Goal: Information Seeking & Learning: Learn about a topic

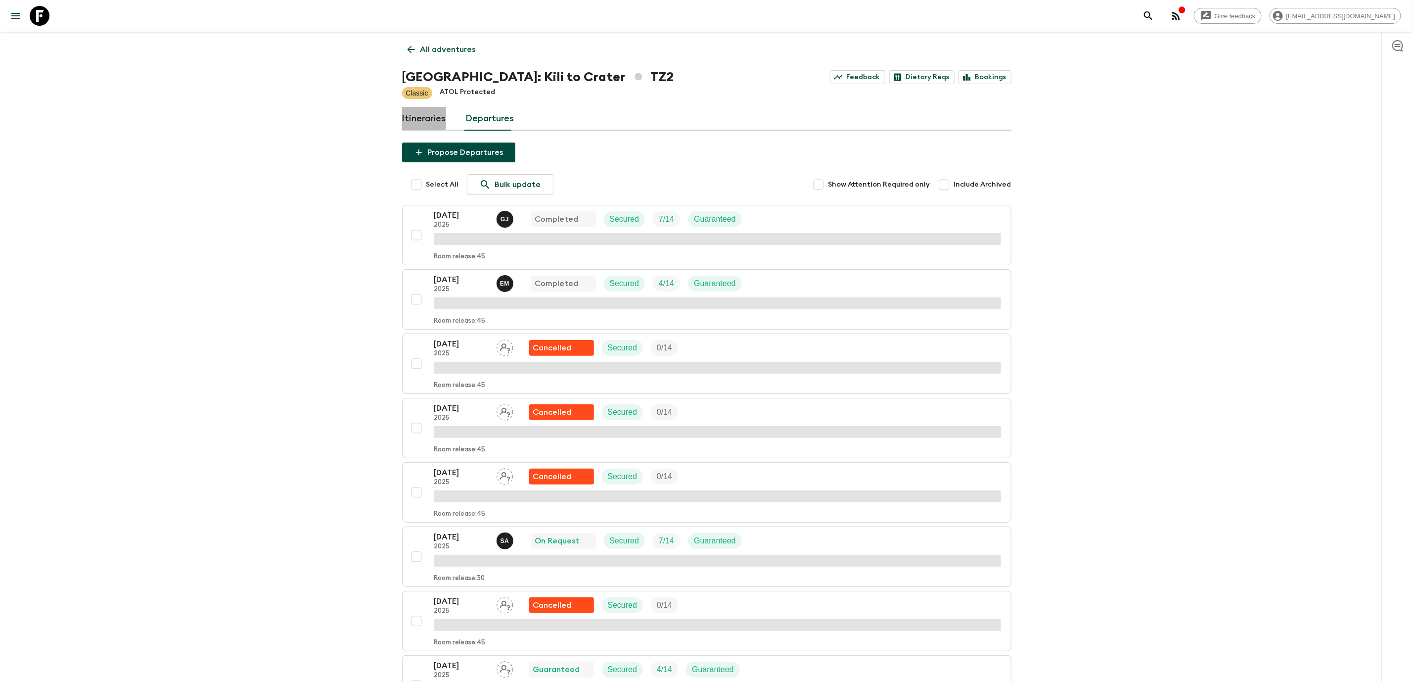
click at [418, 117] on link "Itineraries" at bounding box center [424, 119] width 44 height 24
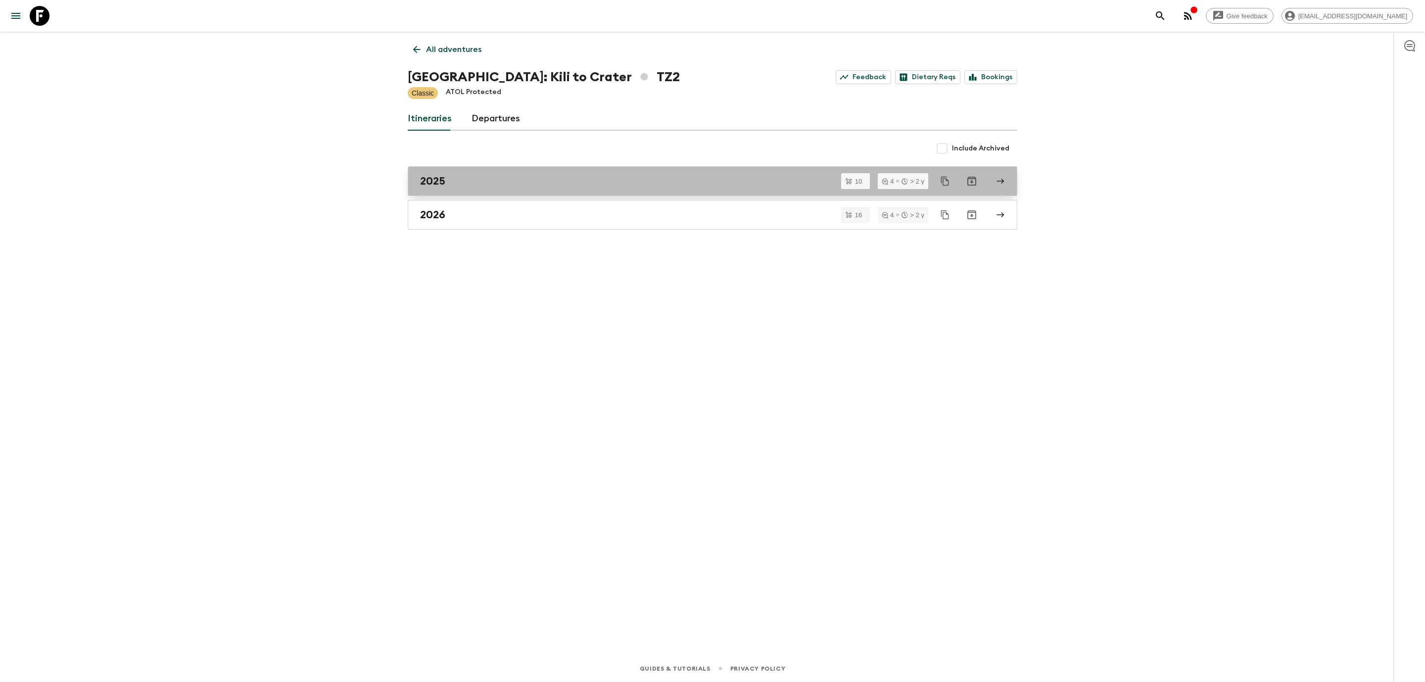
click at [456, 178] on div "2025" at bounding box center [703, 181] width 566 height 13
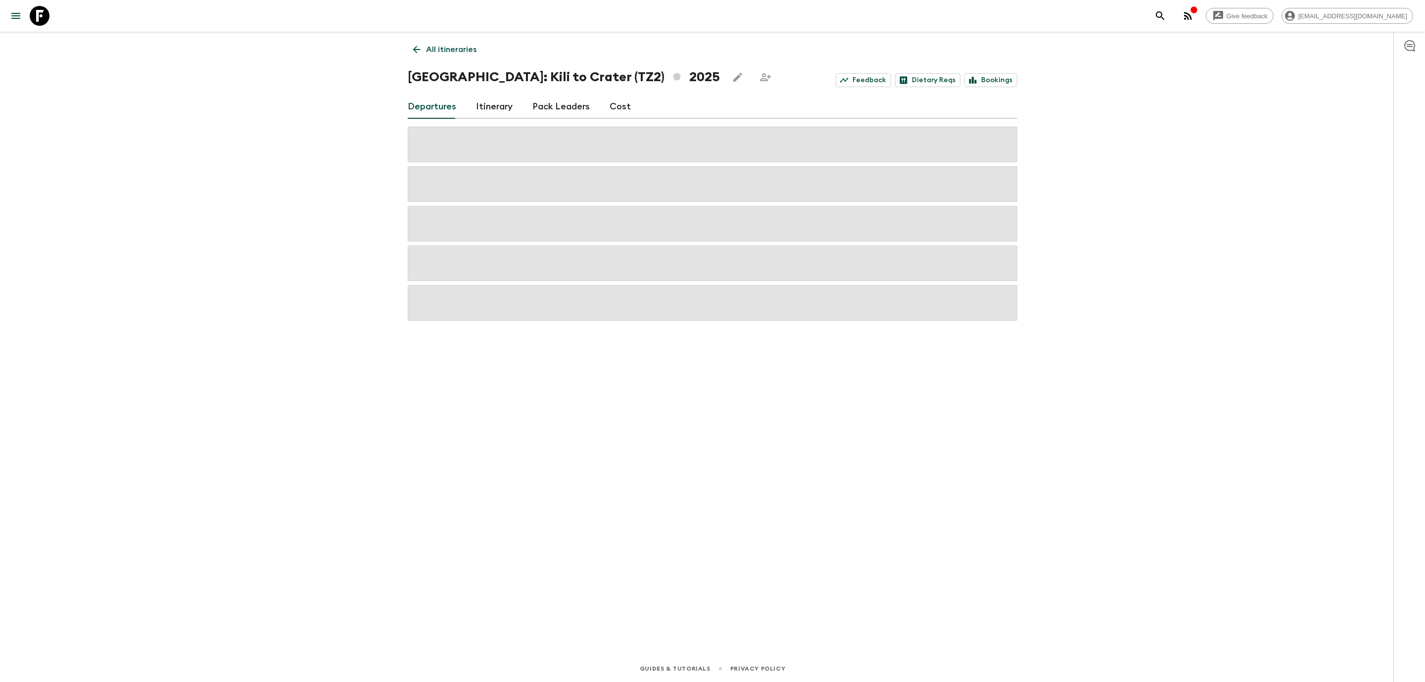
click at [611, 105] on link "Cost" at bounding box center [619, 107] width 21 height 24
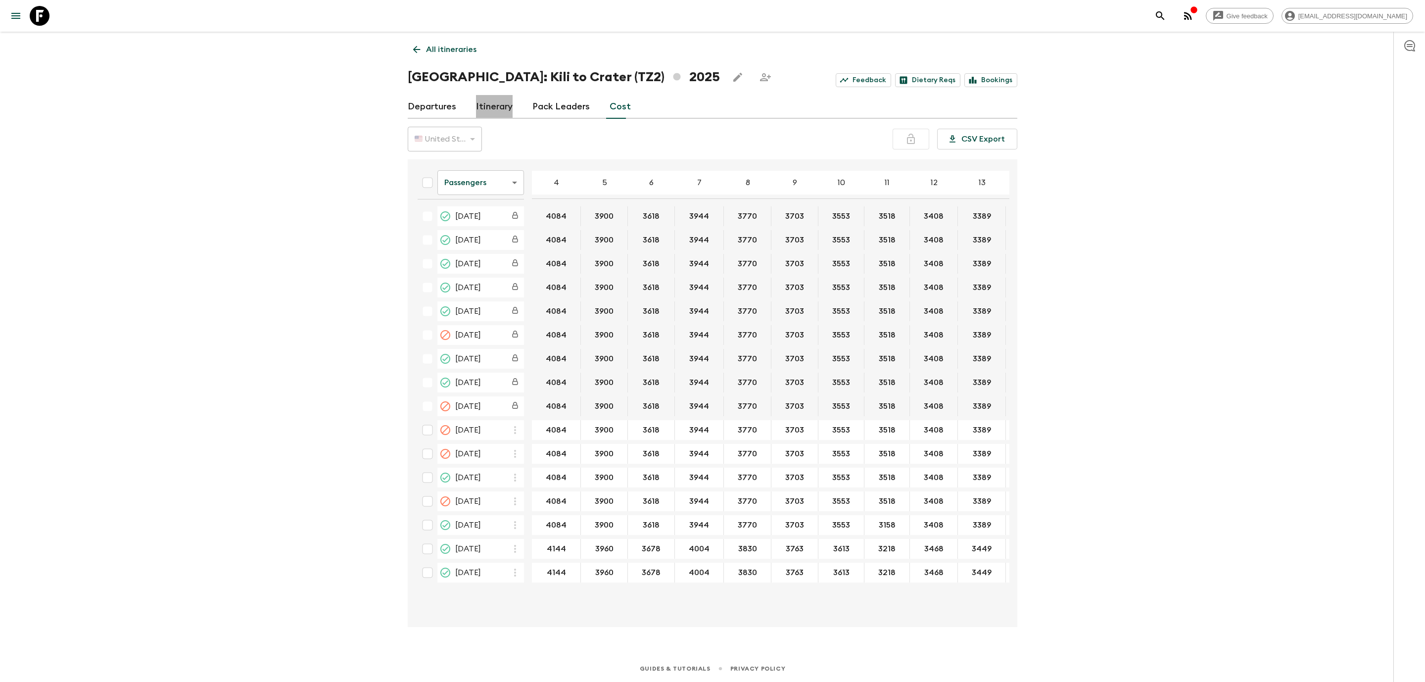
click at [504, 104] on link "Itinerary" at bounding box center [494, 107] width 37 height 24
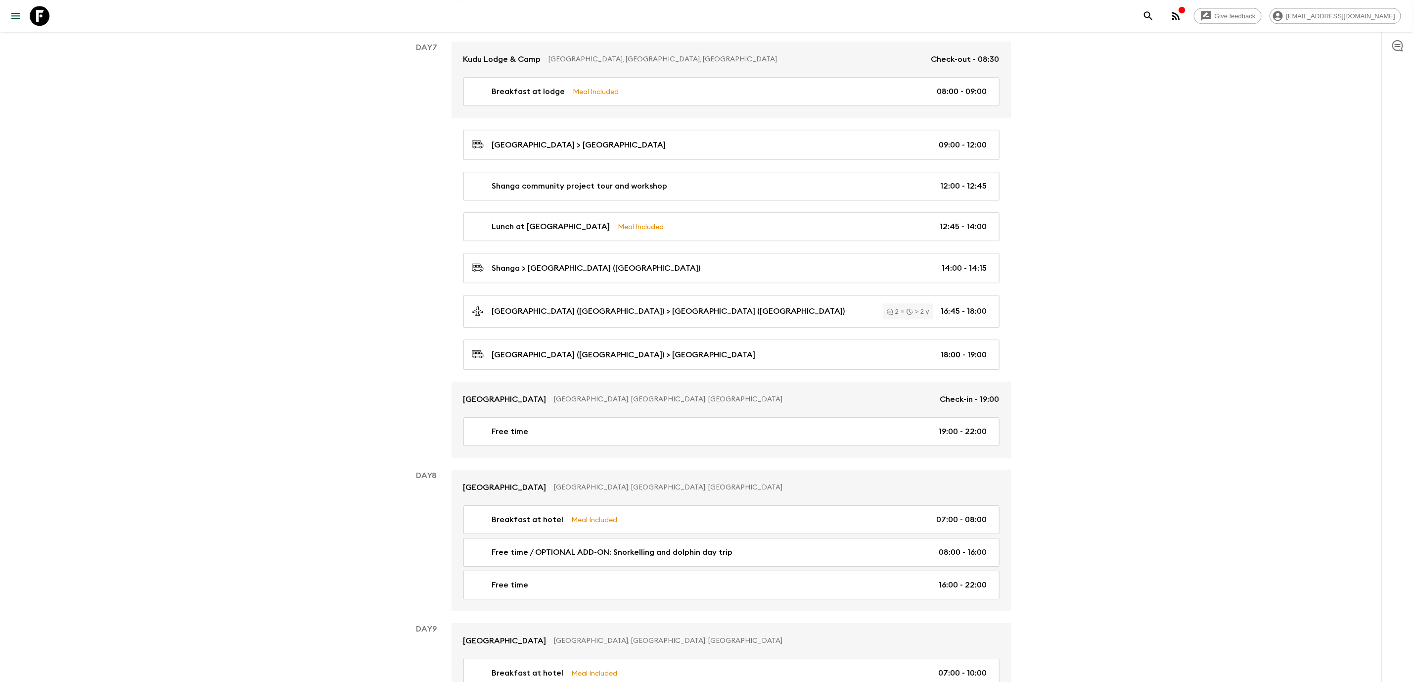
scroll to position [1929, 0]
